Goal: Task Accomplishment & Management: Use online tool/utility

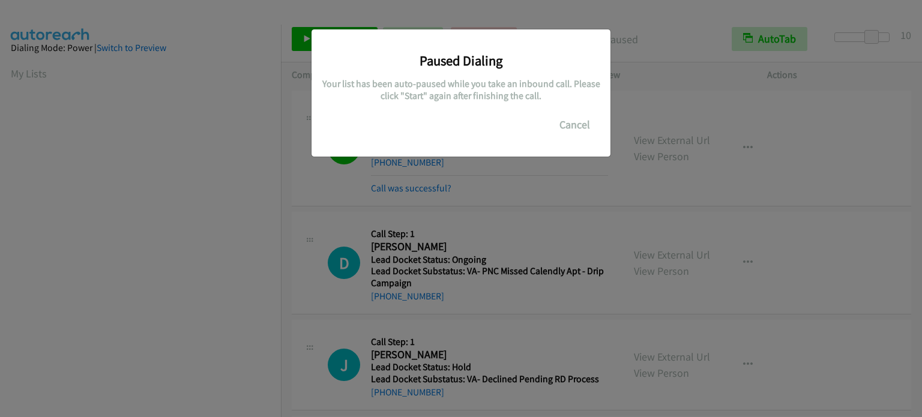
click at [595, 178] on div "Paused Dialing Your list has been auto-paused while you take an inbound call. P…" at bounding box center [461, 214] width 922 height 407
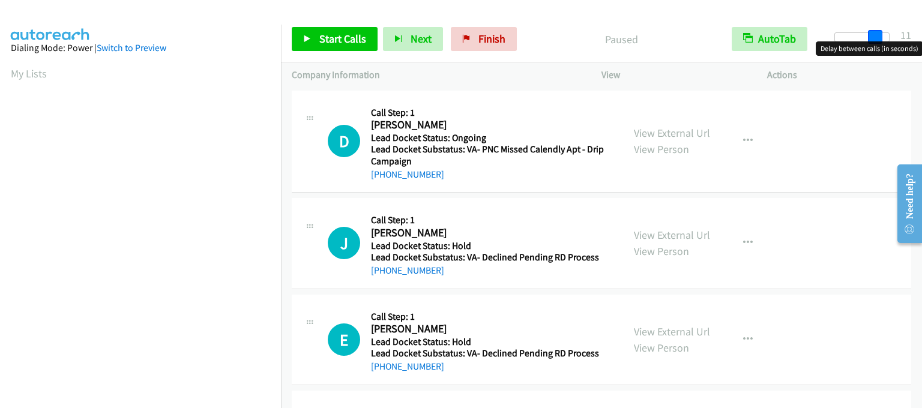
drag, startPoint x: 841, startPoint y: 38, endPoint x: 880, endPoint y: 43, distance: 39.4
click at [880, 43] on body "Start Calls Pause Next Finish Paused AutoTab AutoTab 11 Company Information Inf…" at bounding box center [461, 28] width 922 height 57
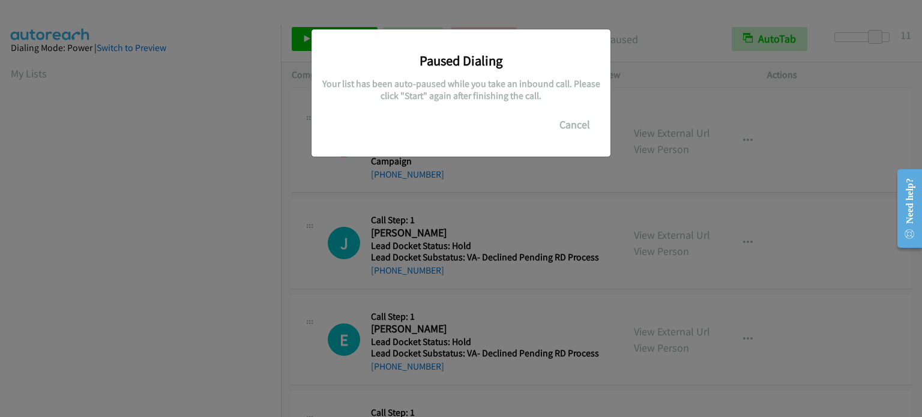
scroll to position [256, 0]
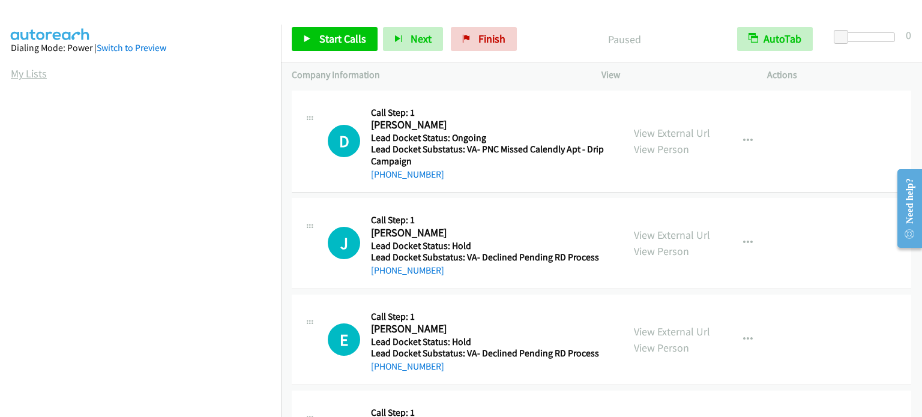
click at [29, 74] on link "My Lists" at bounding box center [29, 74] width 36 height 14
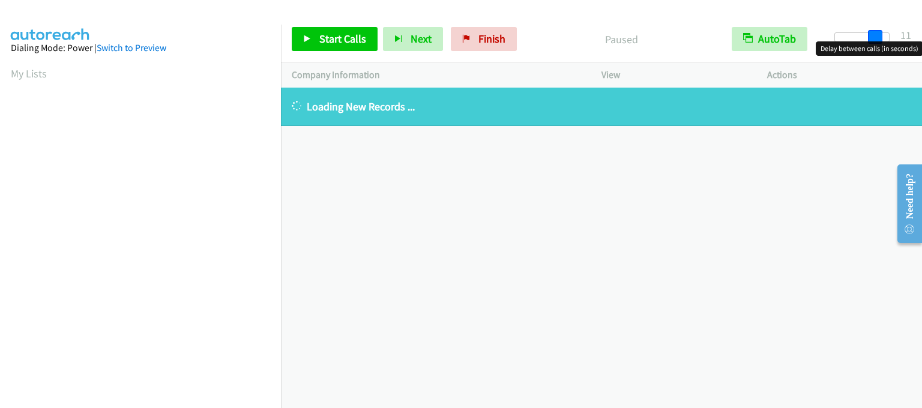
drag, startPoint x: 838, startPoint y: 38, endPoint x: 877, endPoint y: 38, distance: 38.4
click at [877, 38] on span at bounding box center [875, 37] width 14 height 14
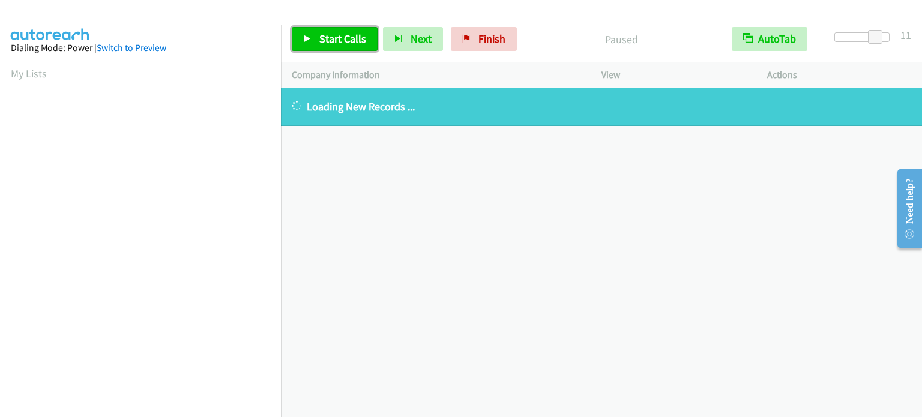
click at [319, 35] on span "Start Calls" at bounding box center [342, 39] width 47 height 14
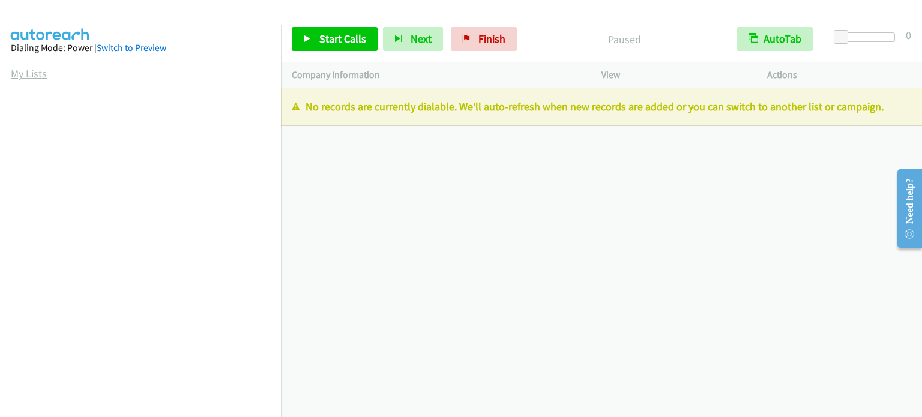
click at [14, 71] on link "My Lists" at bounding box center [29, 74] width 36 height 14
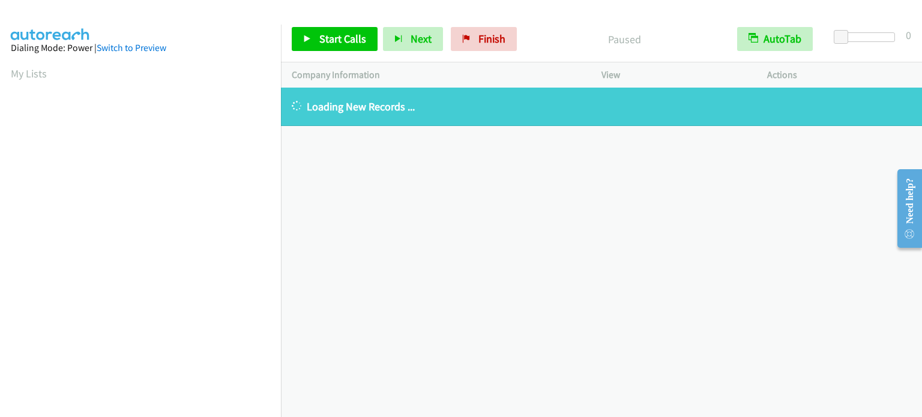
click at [871, 297] on div "+1 415-964-1034 Call failed - Please reload the list and try again The Callbar …" at bounding box center [601, 253] width 641 height 330
drag, startPoint x: 25, startPoint y: 69, endPoint x: 29, endPoint y: 76, distance: 7.8
click at [25, 69] on link "My Lists" at bounding box center [29, 74] width 36 height 14
click at [16, 76] on link "My Lists" at bounding box center [29, 74] width 36 height 14
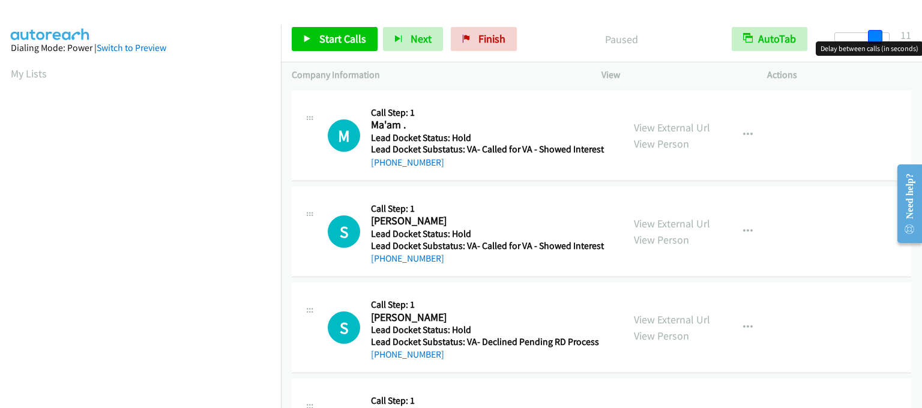
drag, startPoint x: 841, startPoint y: 40, endPoint x: 880, endPoint y: 40, distance: 39.0
click at [880, 40] on span at bounding box center [875, 37] width 14 height 14
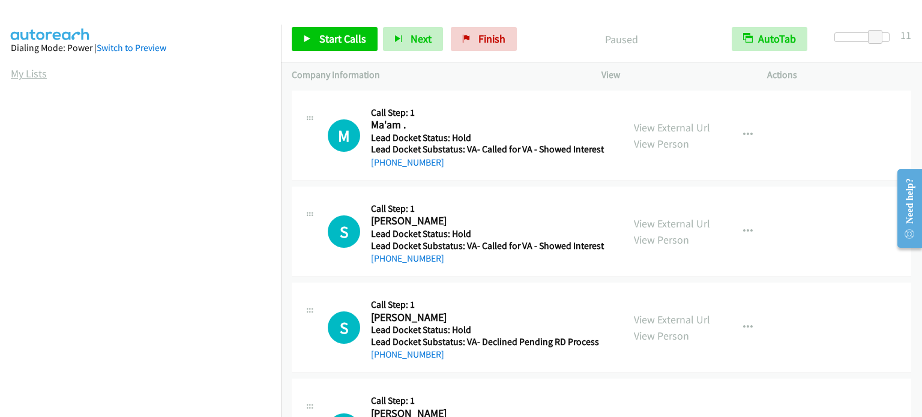
click at [39, 73] on link "My Lists" at bounding box center [29, 74] width 36 height 14
